Goal: Transaction & Acquisition: Download file/media

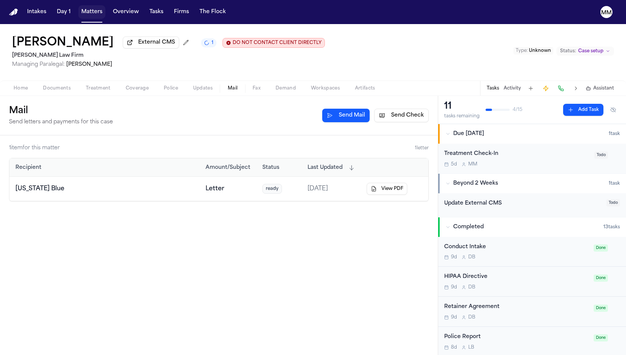
click at [87, 14] on button "Matters" at bounding box center [91, 12] width 27 height 14
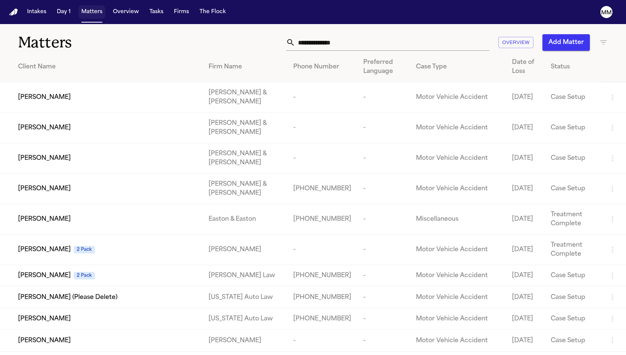
click at [89, 11] on button "Matters" at bounding box center [91, 12] width 27 height 14
click at [349, 38] on input "text" at bounding box center [392, 42] width 194 height 17
click at [342, 43] on input "text" at bounding box center [392, 42] width 194 height 17
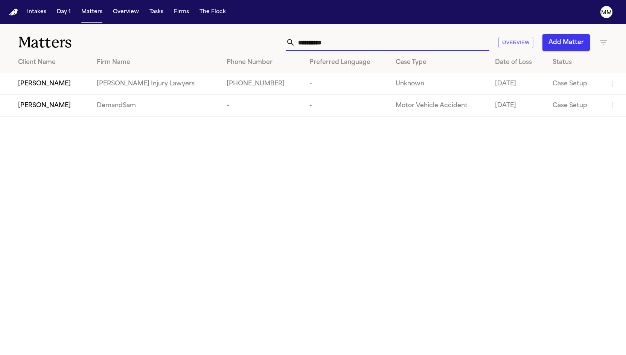
type input "**********"
click at [53, 110] on span "[PERSON_NAME]" at bounding box center [44, 105] width 53 height 9
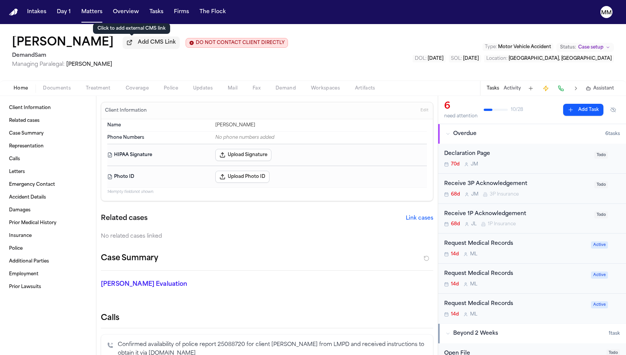
drag, startPoint x: 137, startPoint y: 47, endPoint x: 138, endPoint y: 64, distance: 16.6
click at [138, 46] on span "Add CMS Link" at bounding box center [157, 43] width 38 height 8
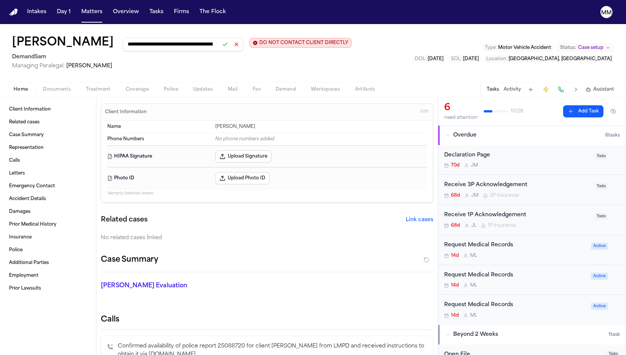
type input "**********"
click at [220, 46] on button at bounding box center [225, 44] width 11 height 11
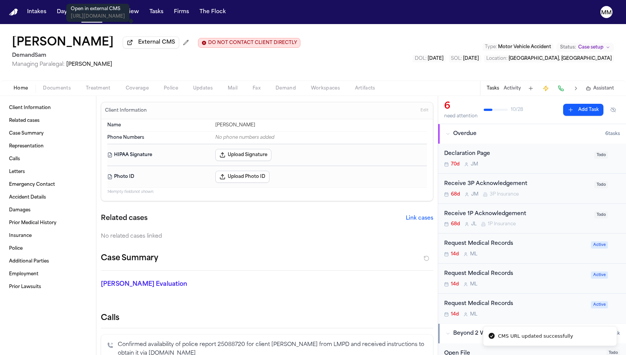
click at [138, 46] on span "External CMS" at bounding box center [156, 43] width 37 height 8
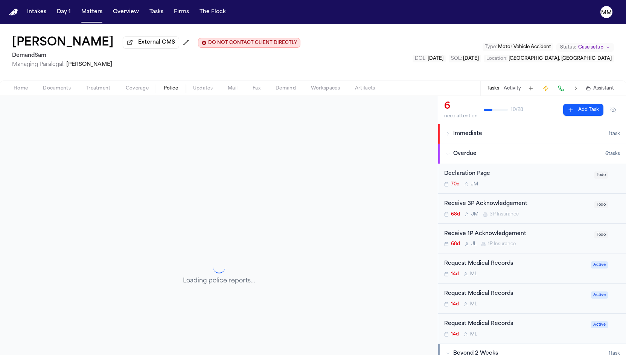
click at [168, 91] on span "Police" at bounding box center [171, 88] width 14 height 6
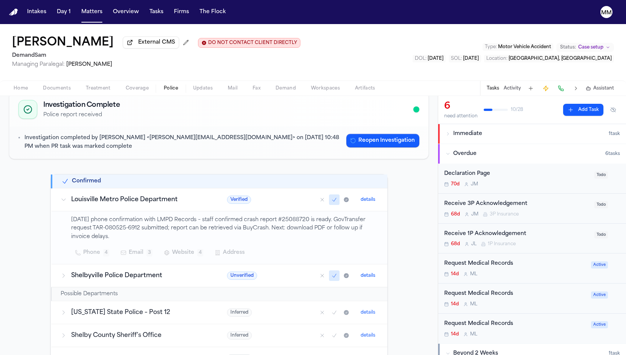
scroll to position [50, 0]
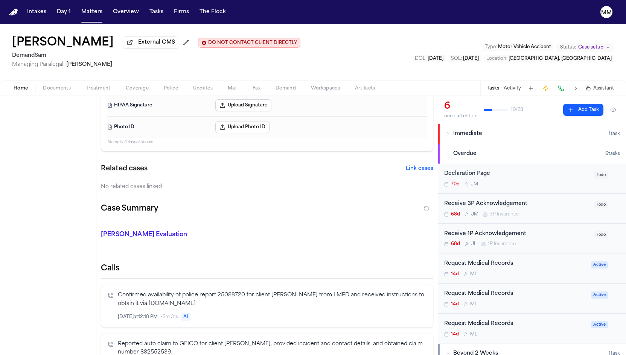
click at [20, 89] on span "Home" at bounding box center [21, 88] width 14 height 6
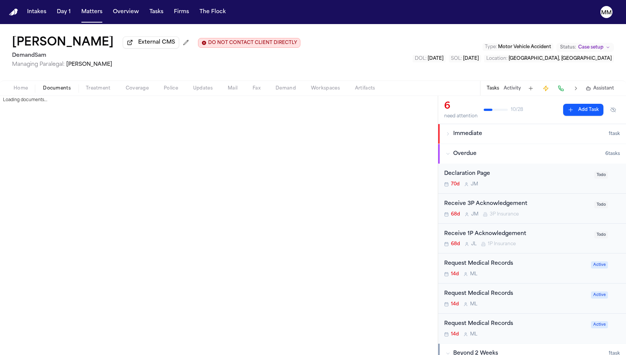
click at [47, 89] on span "Documents" at bounding box center [57, 88] width 28 height 6
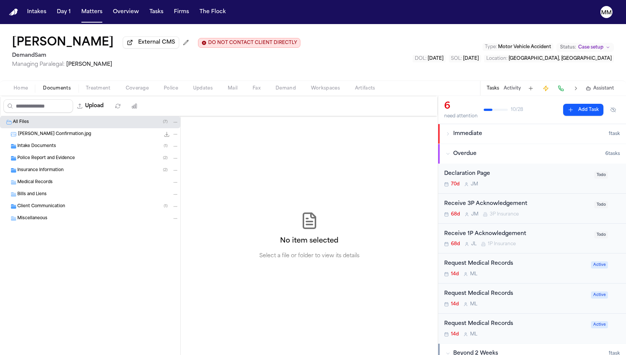
click at [33, 160] on span "Police Report and Evidence" at bounding box center [46, 158] width 58 height 6
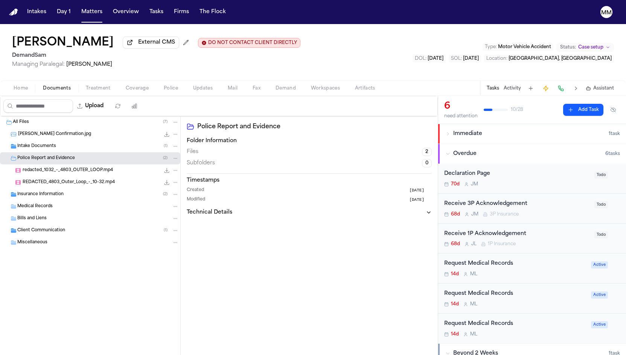
click at [38, 174] on div "redacted_1032_-_4803_OUTER_LOOP.mp4 846.2 MB • MP4" at bounding box center [101, 171] width 156 height 8
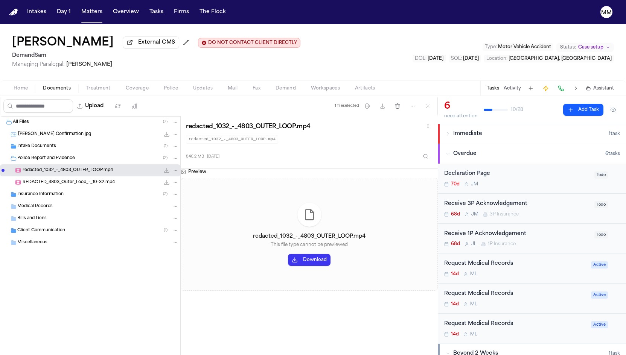
click at [315, 263] on button "Download" at bounding box center [309, 260] width 43 height 12
click at [36, 133] on span "[PERSON_NAME] Confirmation.jpg" at bounding box center [54, 134] width 73 height 6
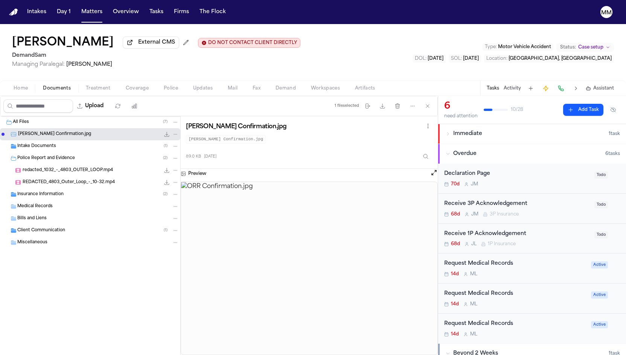
click at [38, 162] on div "Police Report and Evidence ( 2 )" at bounding box center [97, 158] width 161 height 7
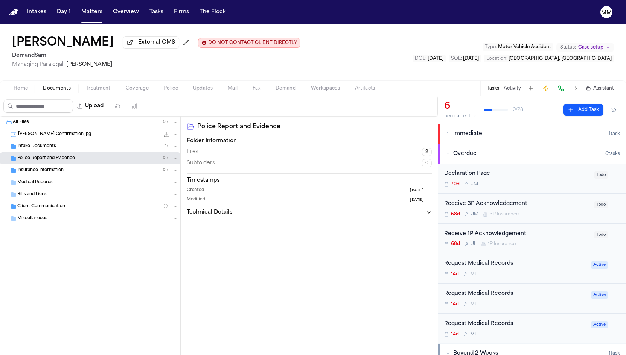
click at [161, 86] on button "Police" at bounding box center [170, 88] width 29 height 9
